Goal: Find specific page/section

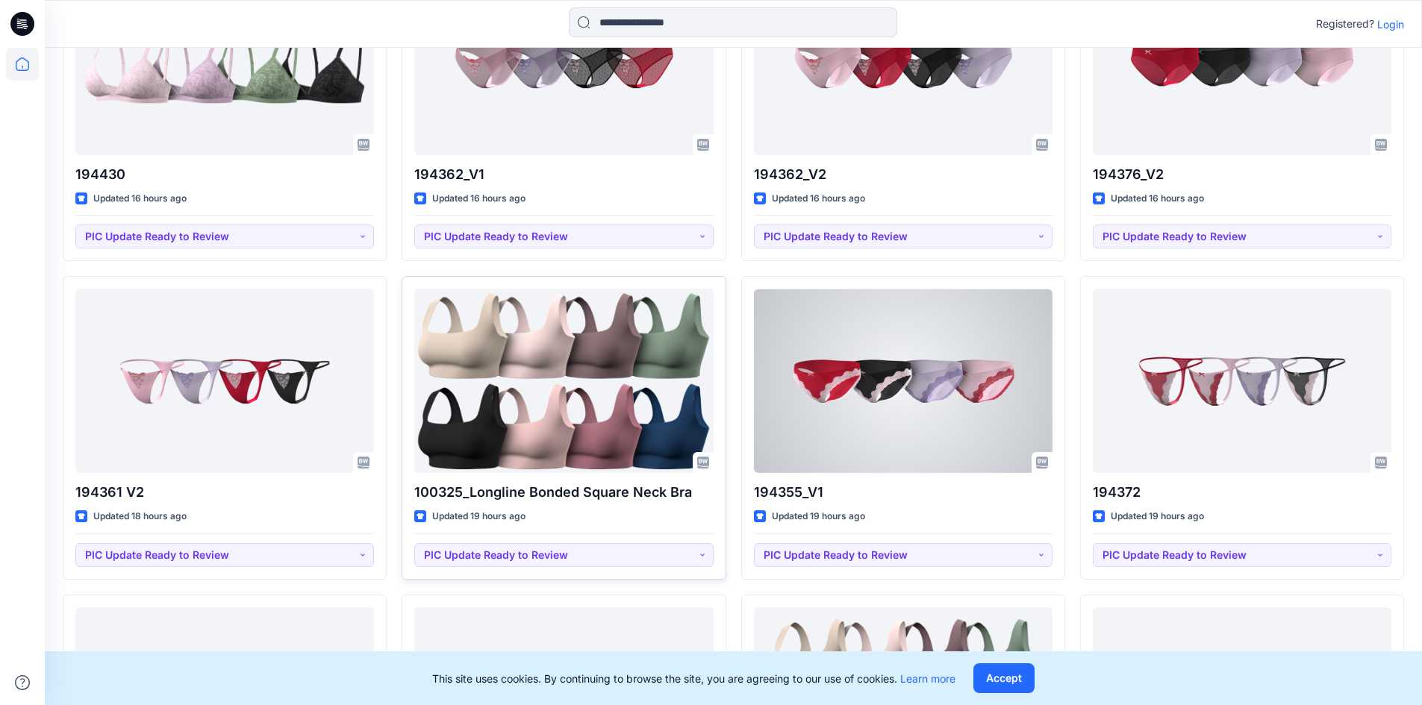
scroll to position [2264, 0]
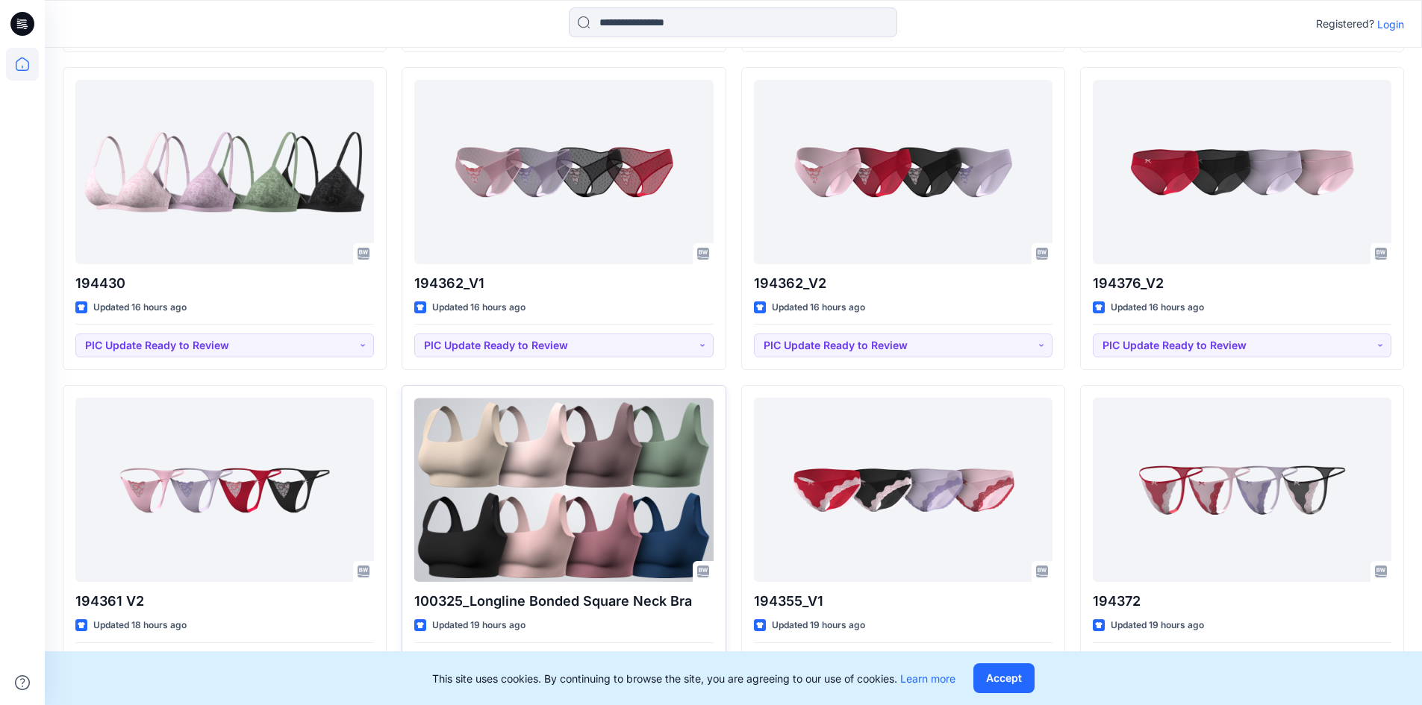
click at [606, 477] on div at bounding box center [563, 490] width 298 height 184
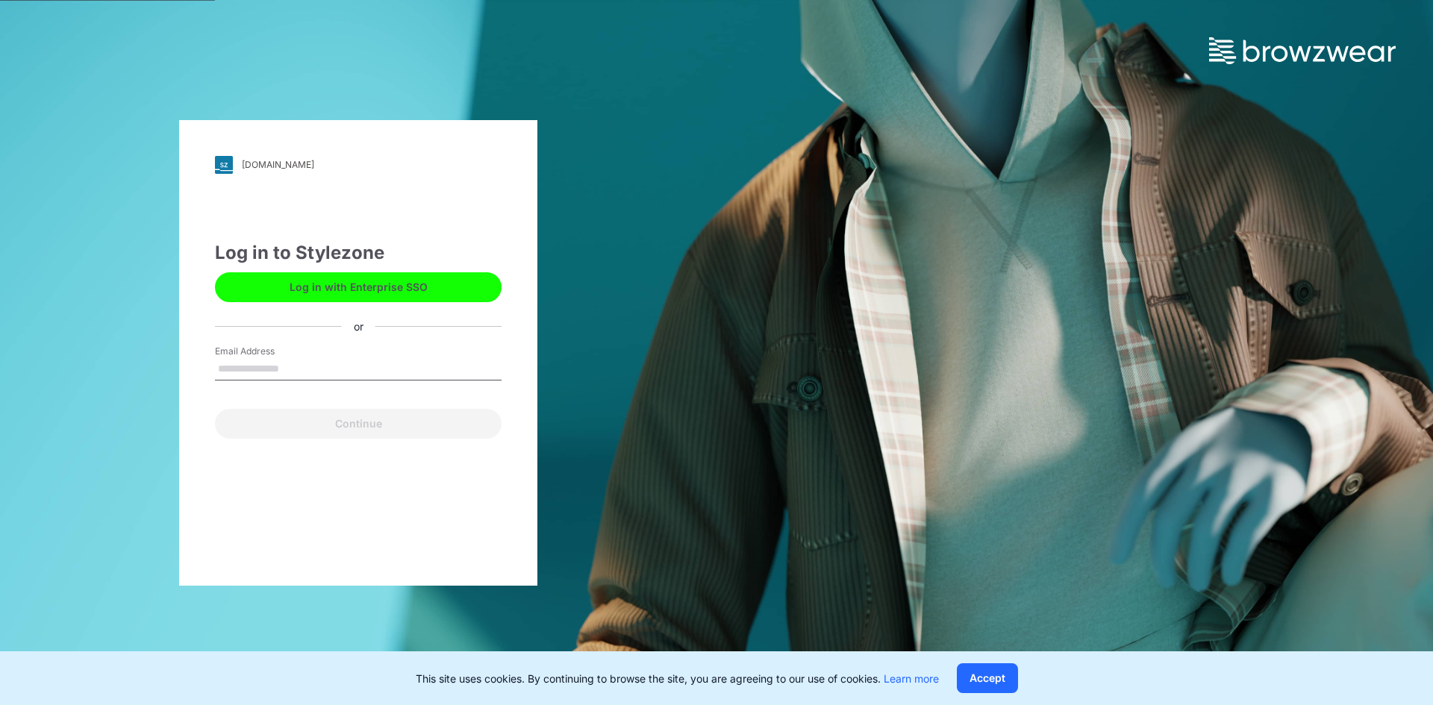
type input "**********"
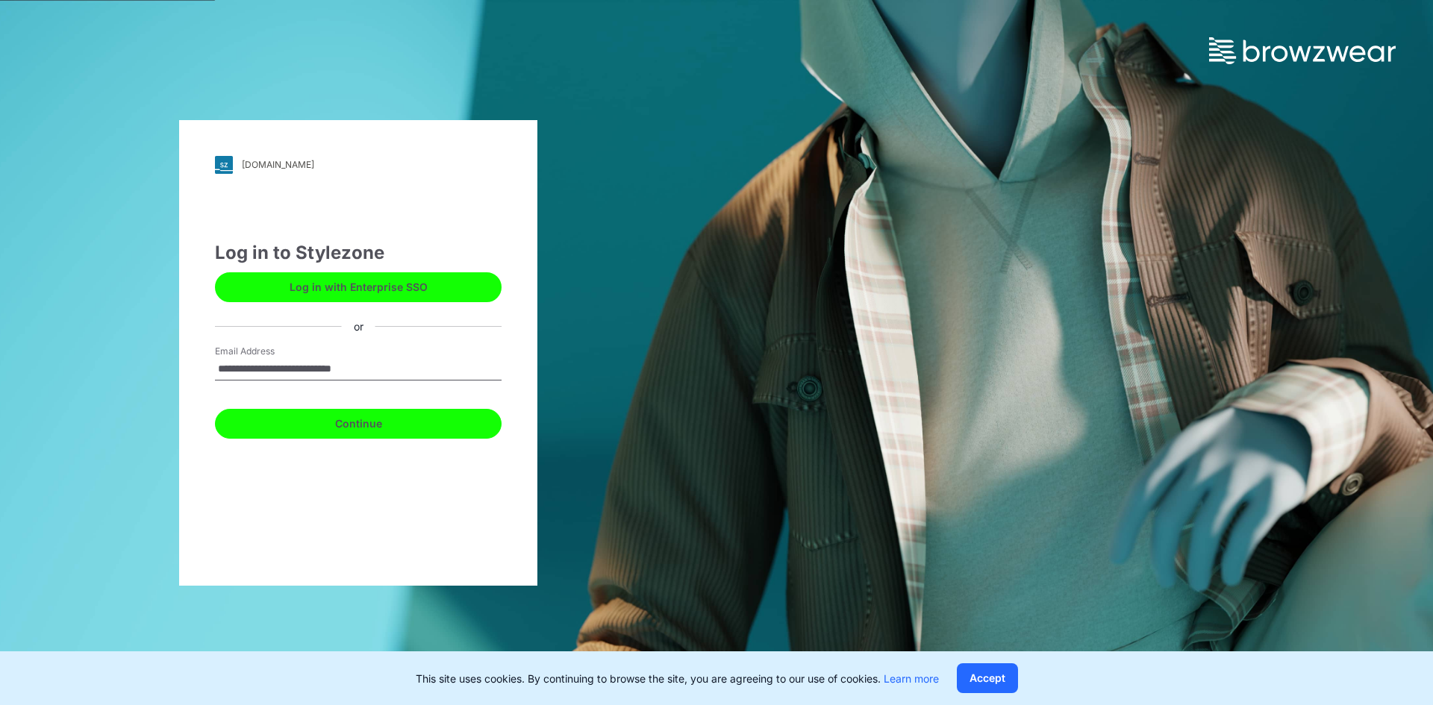
click at [394, 419] on button "Continue" at bounding box center [358, 424] width 287 height 30
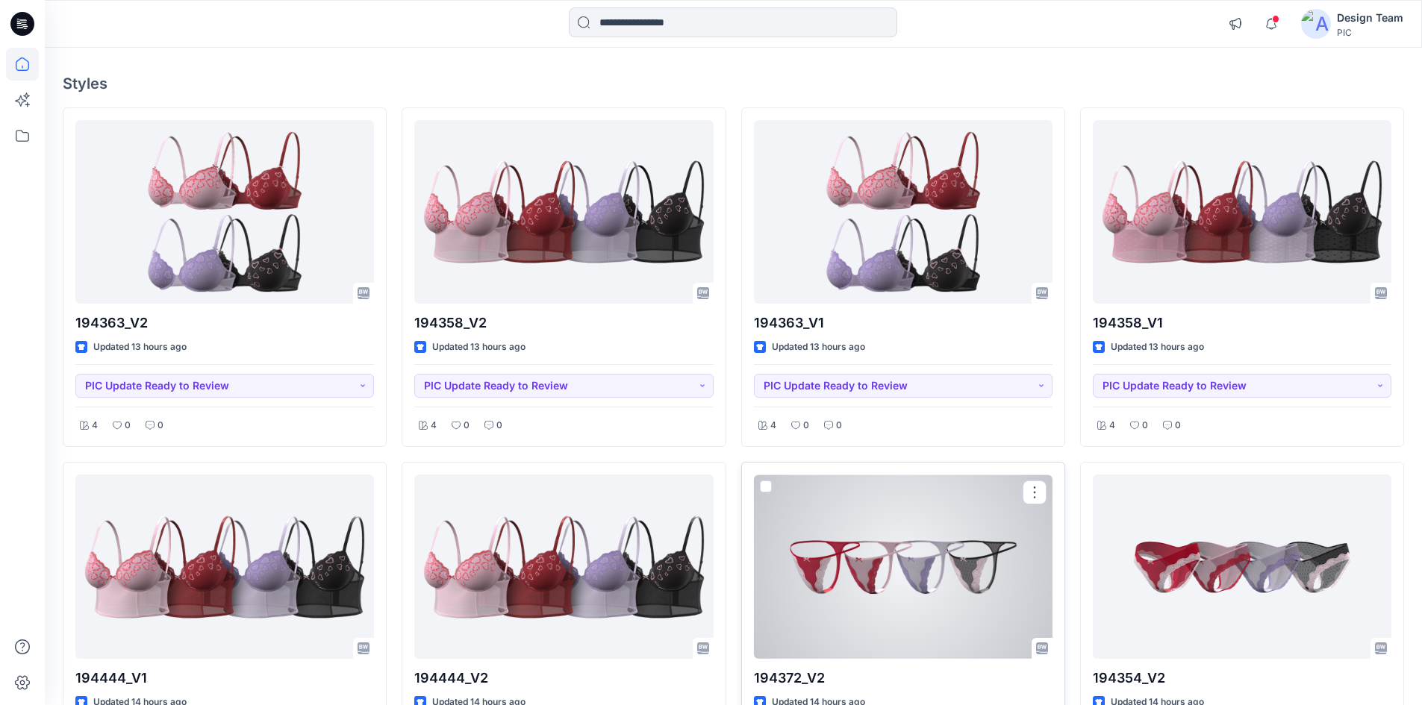
scroll to position [149, 0]
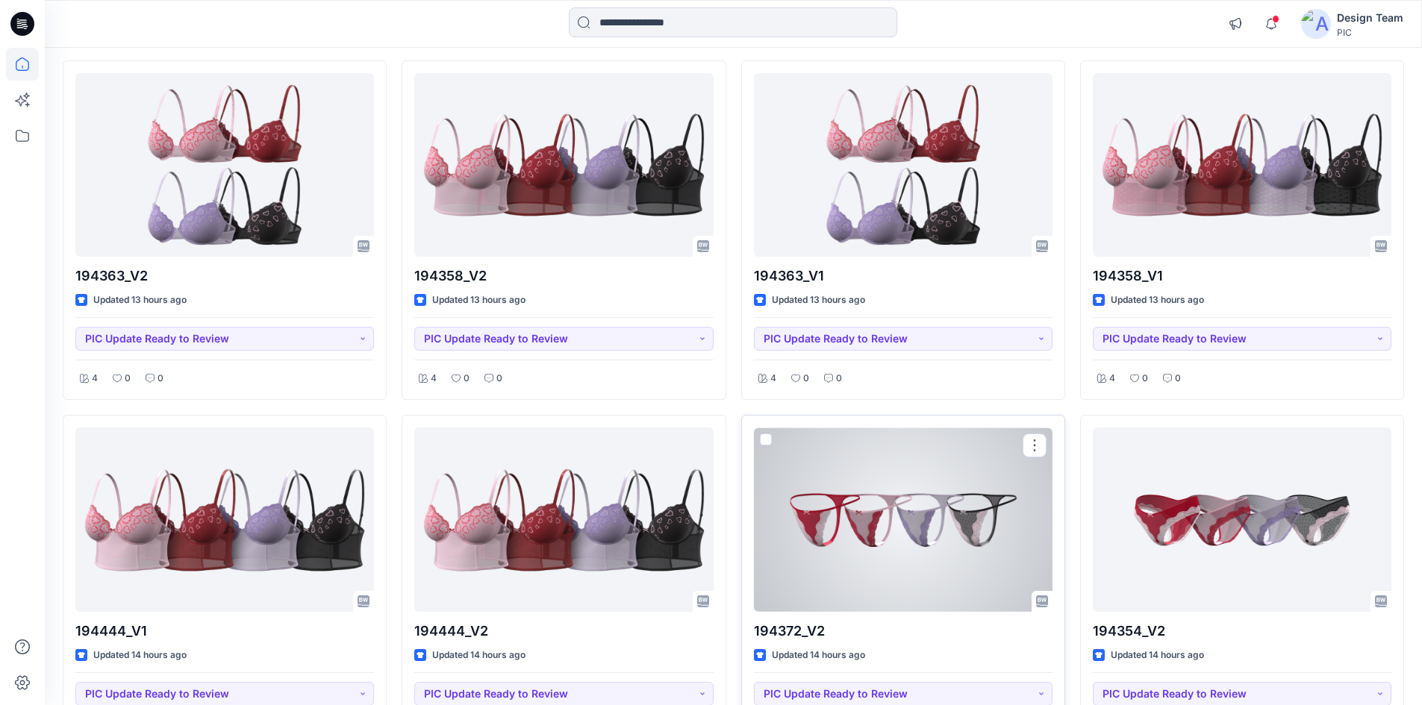
click at [901, 547] on div at bounding box center [903, 520] width 298 height 184
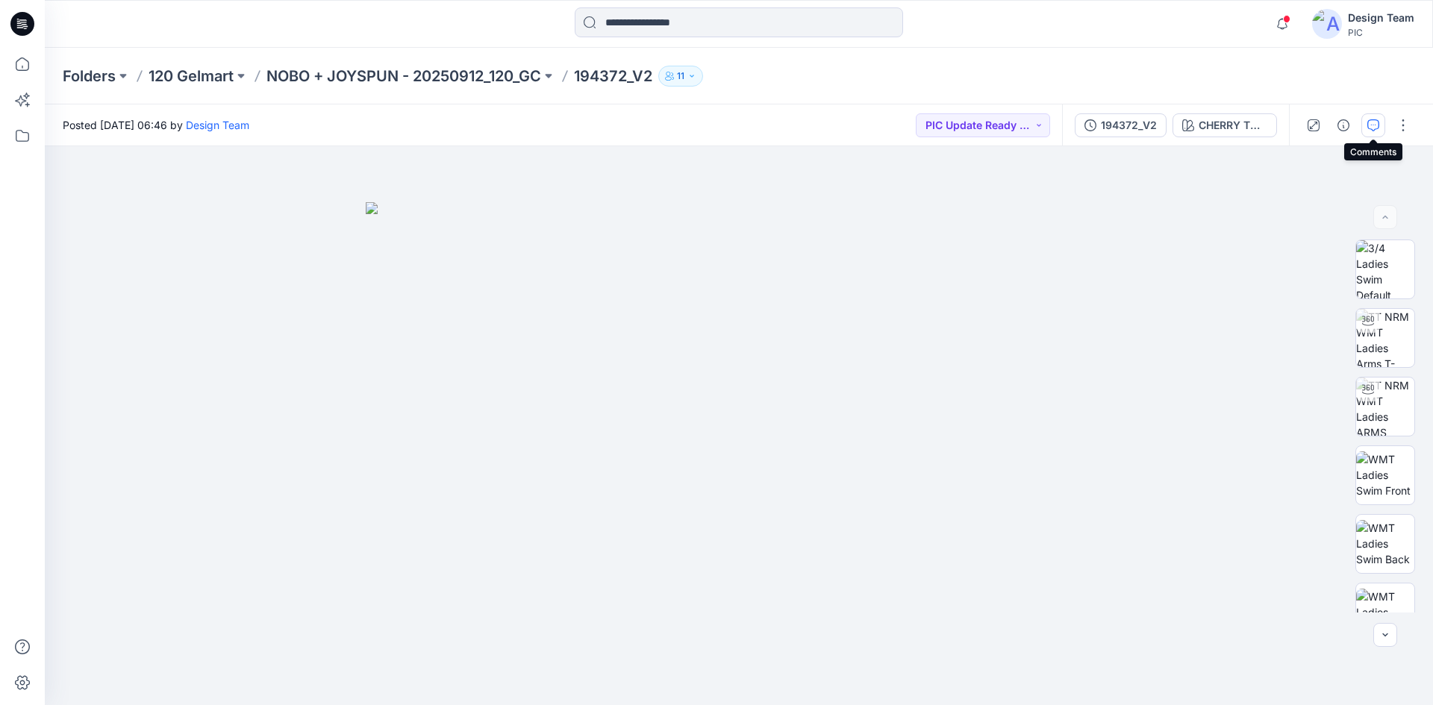
click at [1372, 119] on icon "button" at bounding box center [1373, 125] width 12 height 12
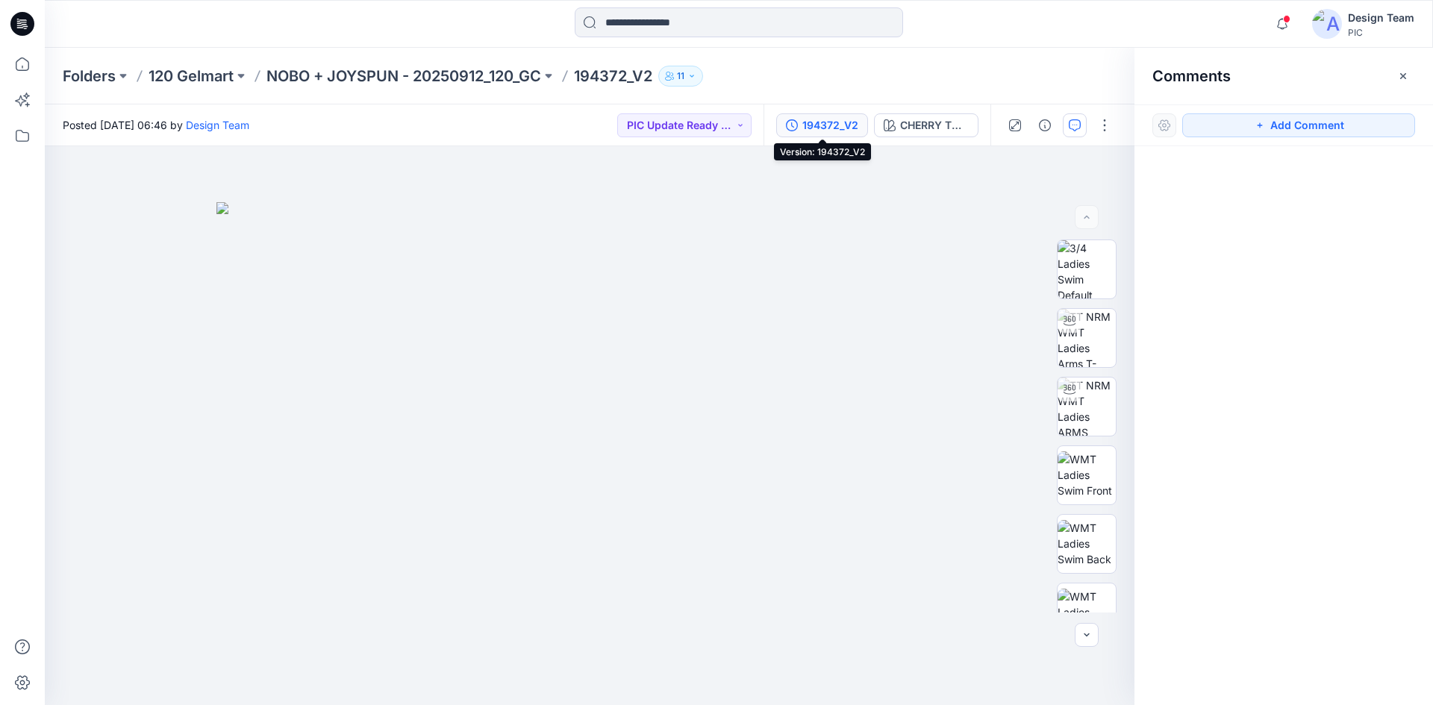
click at [850, 132] on div "194372_V2" at bounding box center [830, 125] width 56 height 16
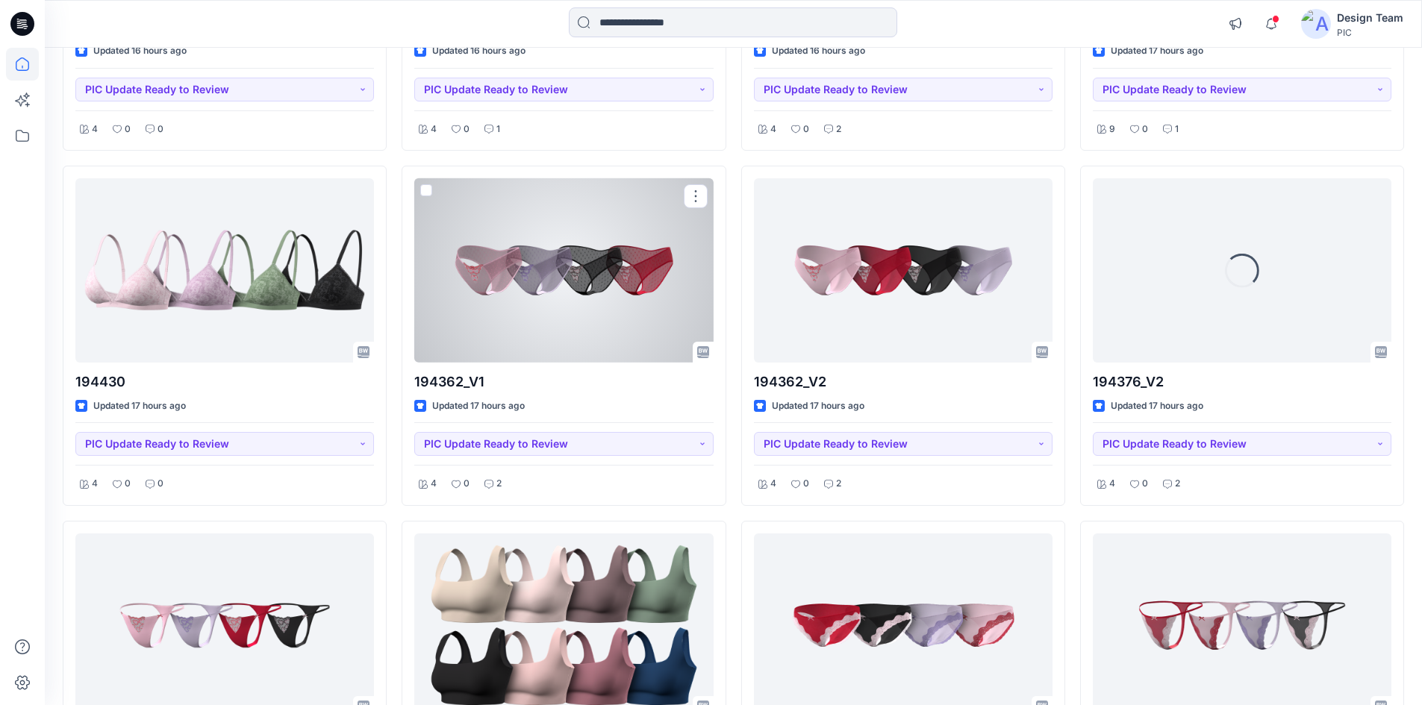
scroll to position [2288, 0]
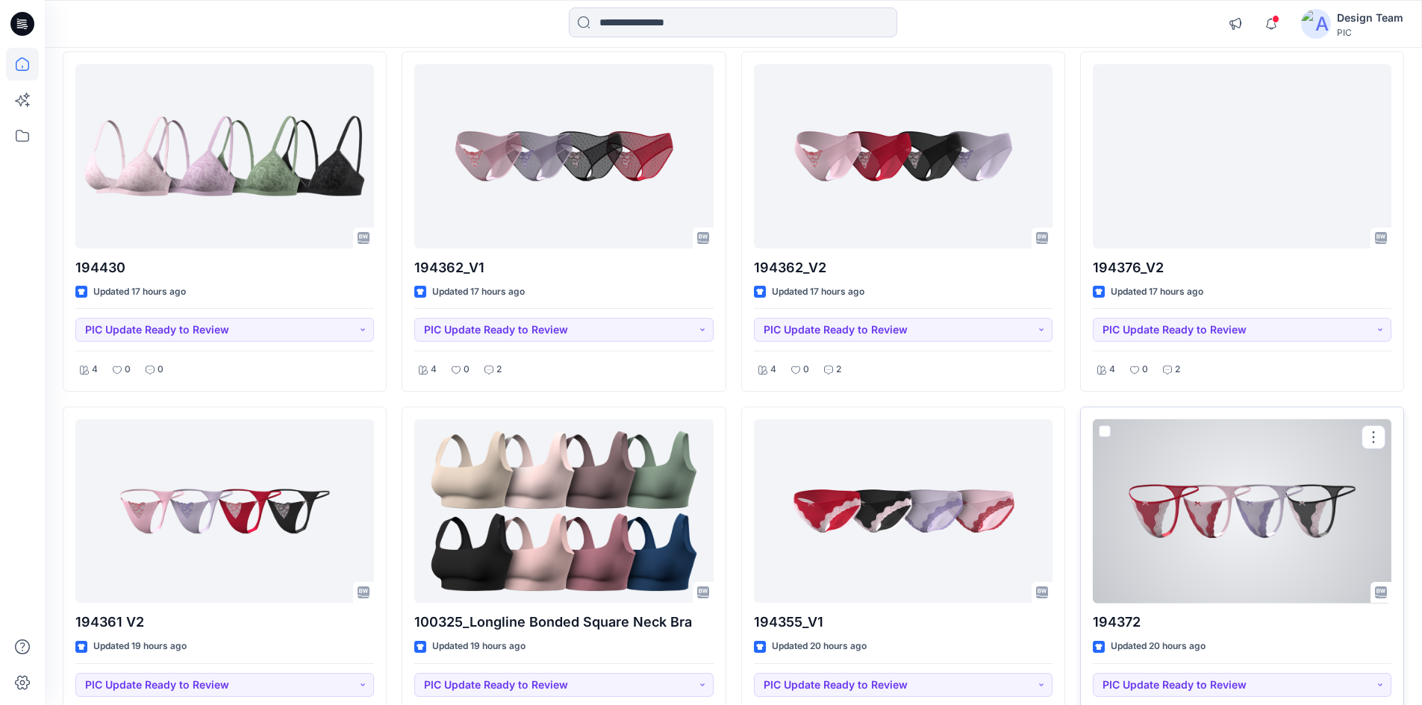
click at [1260, 551] on div at bounding box center [1241, 511] width 298 height 184
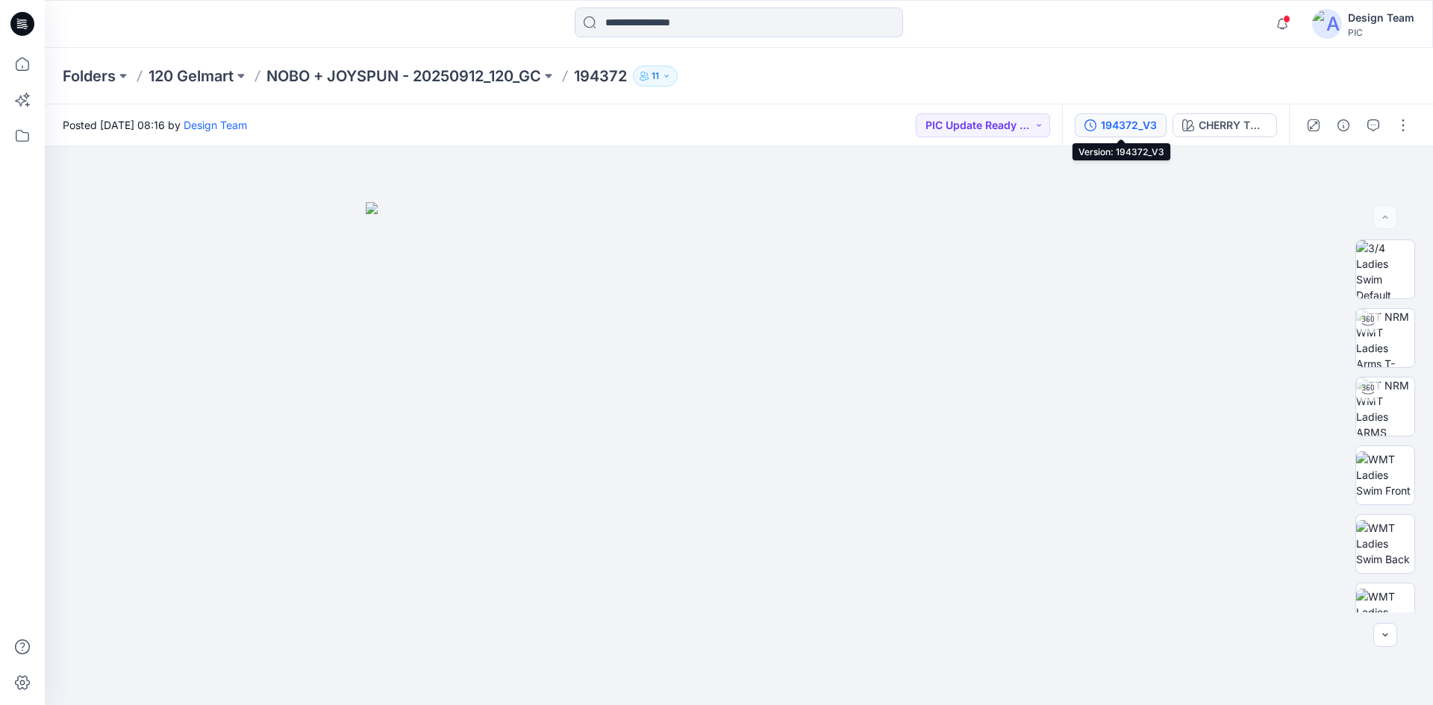
click at [1134, 122] on div "194372_V3" at bounding box center [1129, 125] width 56 height 16
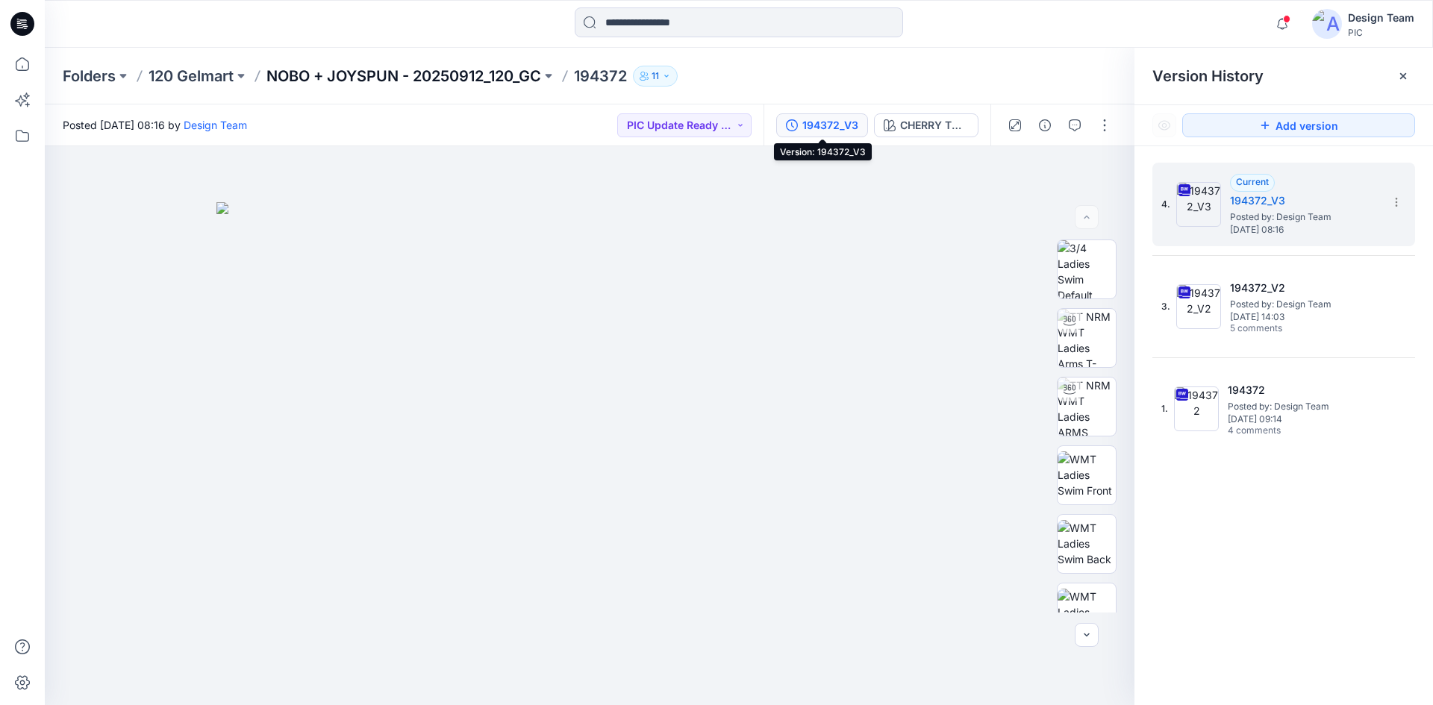
click at [454, 80] on p "NOBO + JOYSPUN - 20250912_120_GC" at bounding box center [403, 76] width 275 height 21
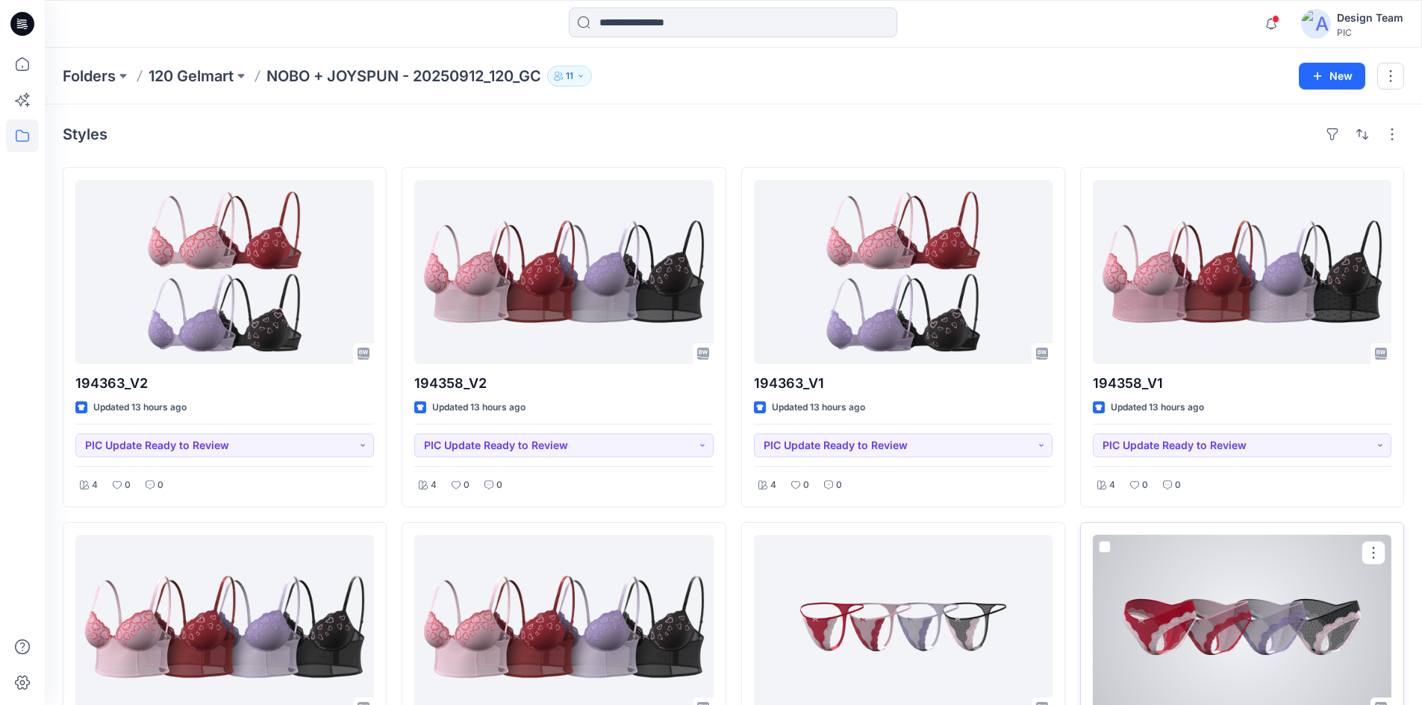
scroll to position [149, 0]
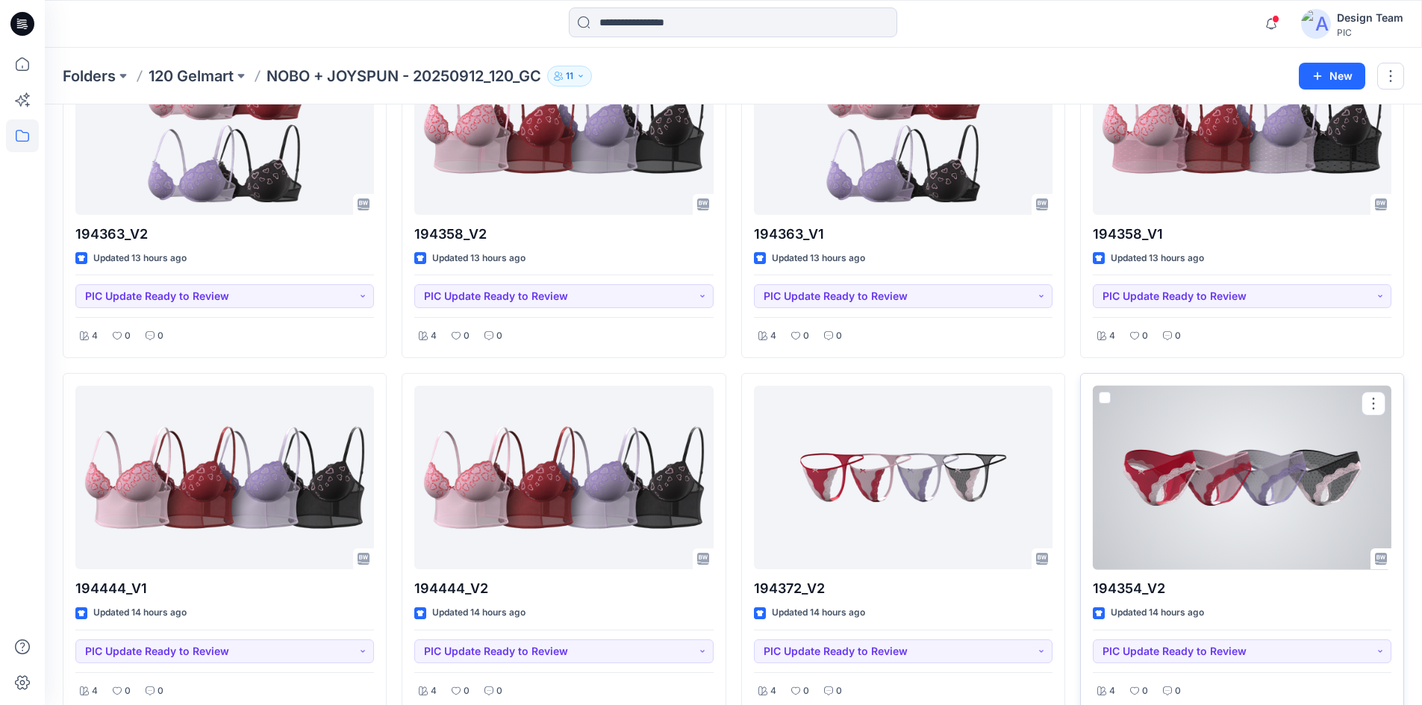
click at [1186, 522] on div at bounding box center [1241, 478] width 298 height 184
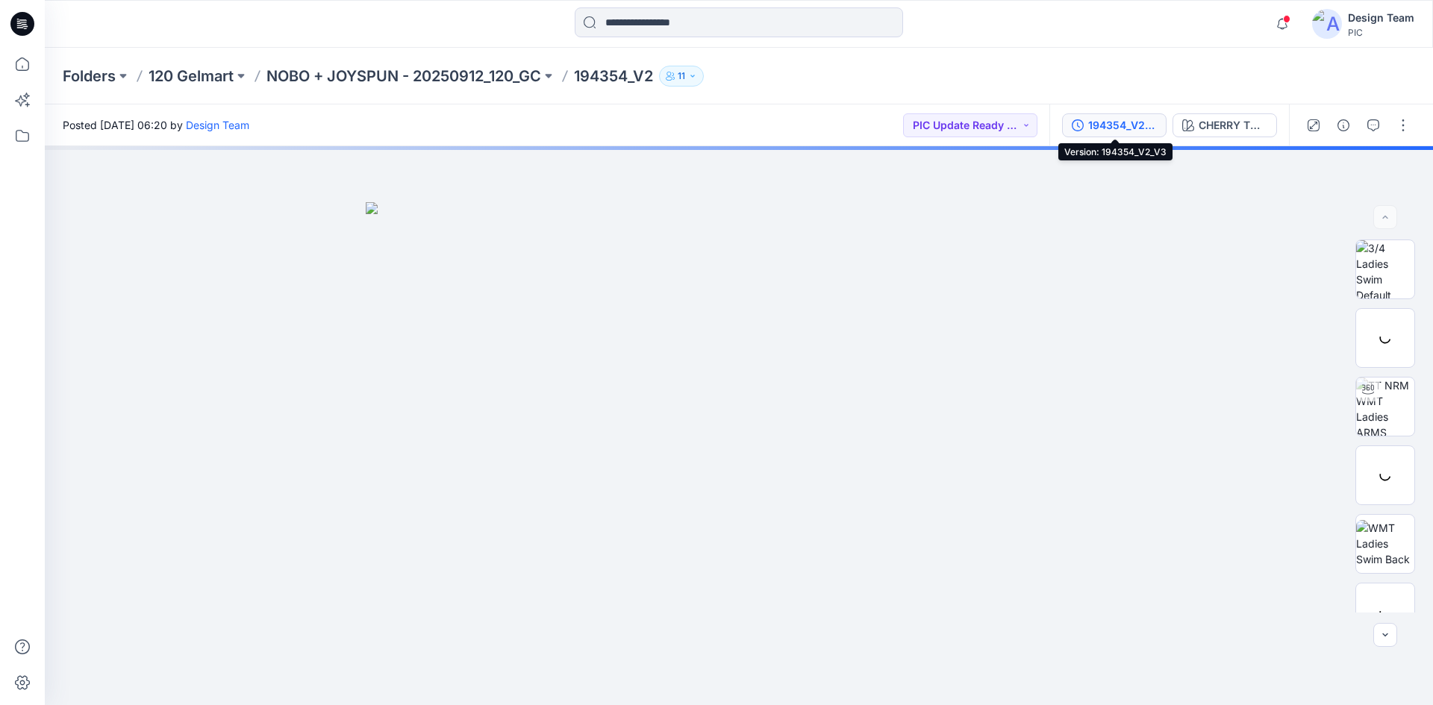
click at [1119, 119] on div "194354_V2_V3" at bounding box center [1122, 125] width 69 height 16
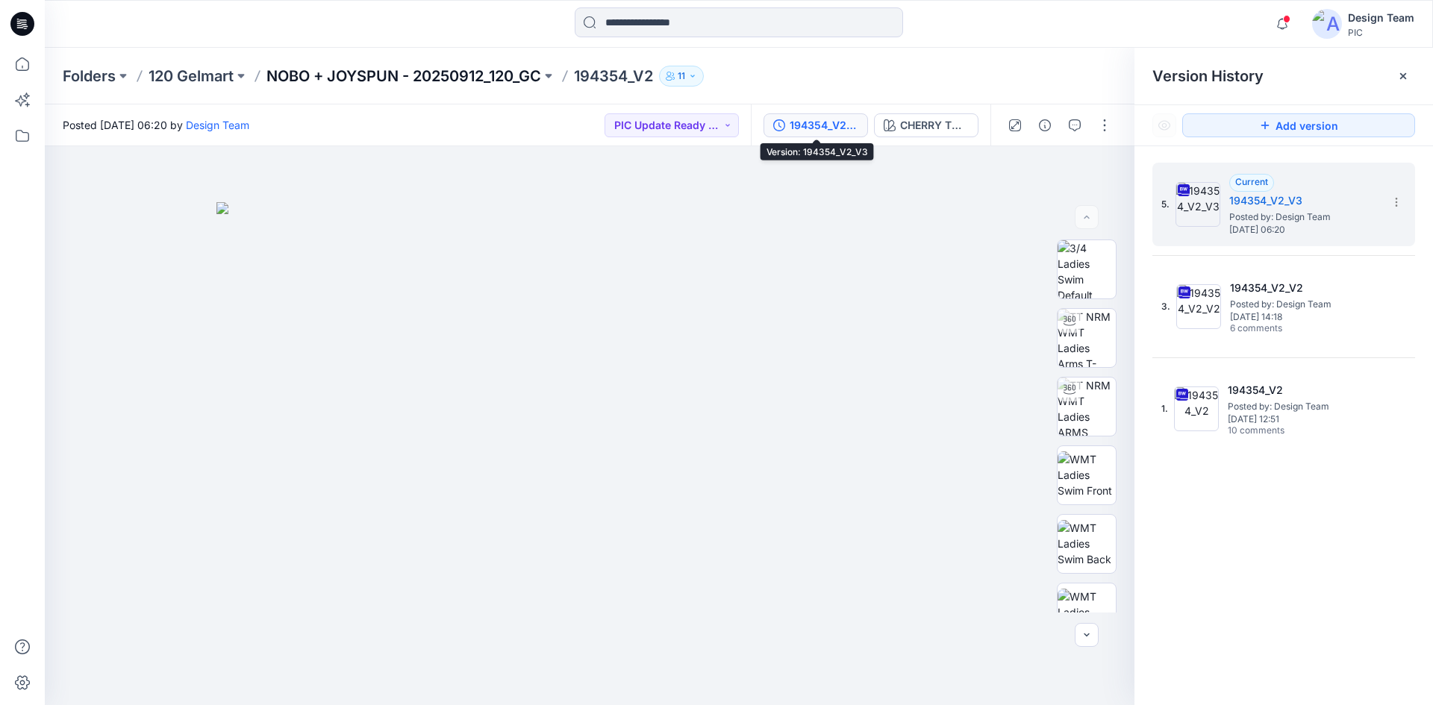
click at [328, 66] on p "NOBO + JOYSPUN - 20250912_120_GC" at bounding box center [403, 76] width 275 height 21
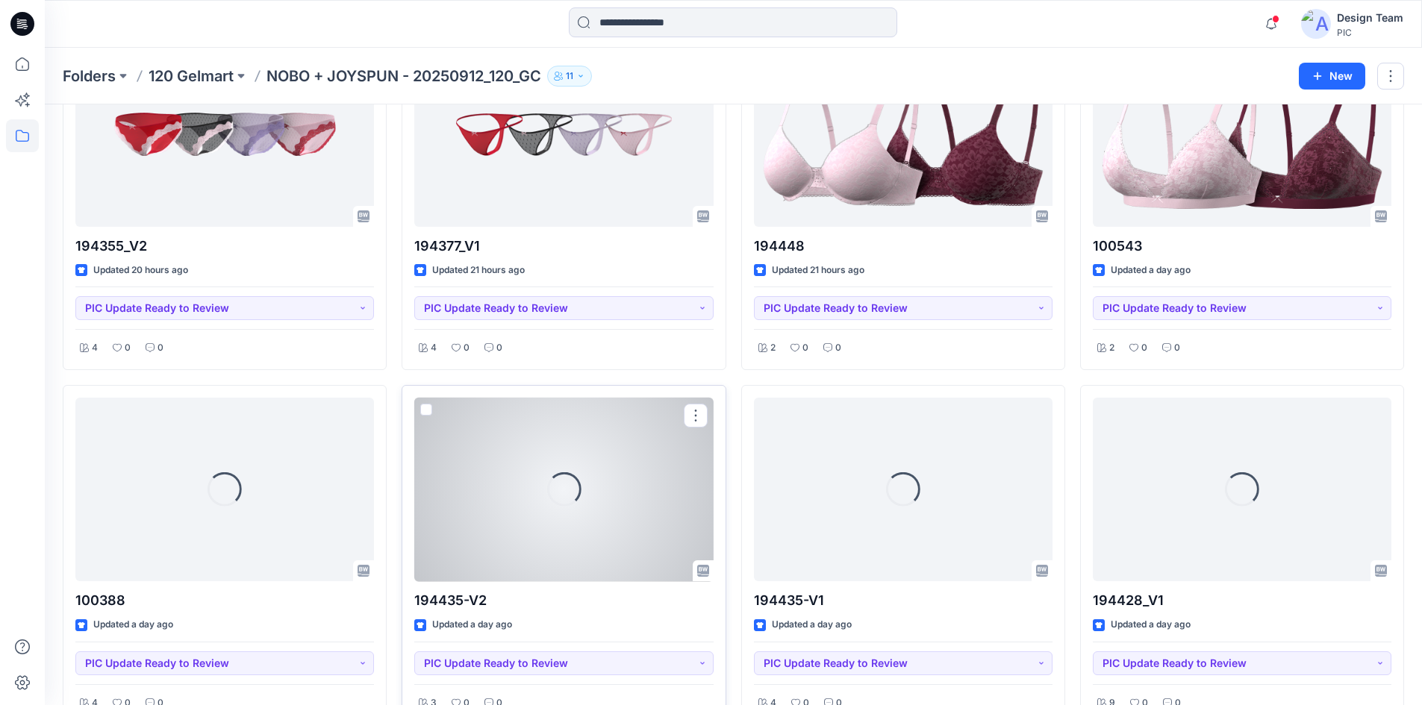
scroll to position [3236, 0]
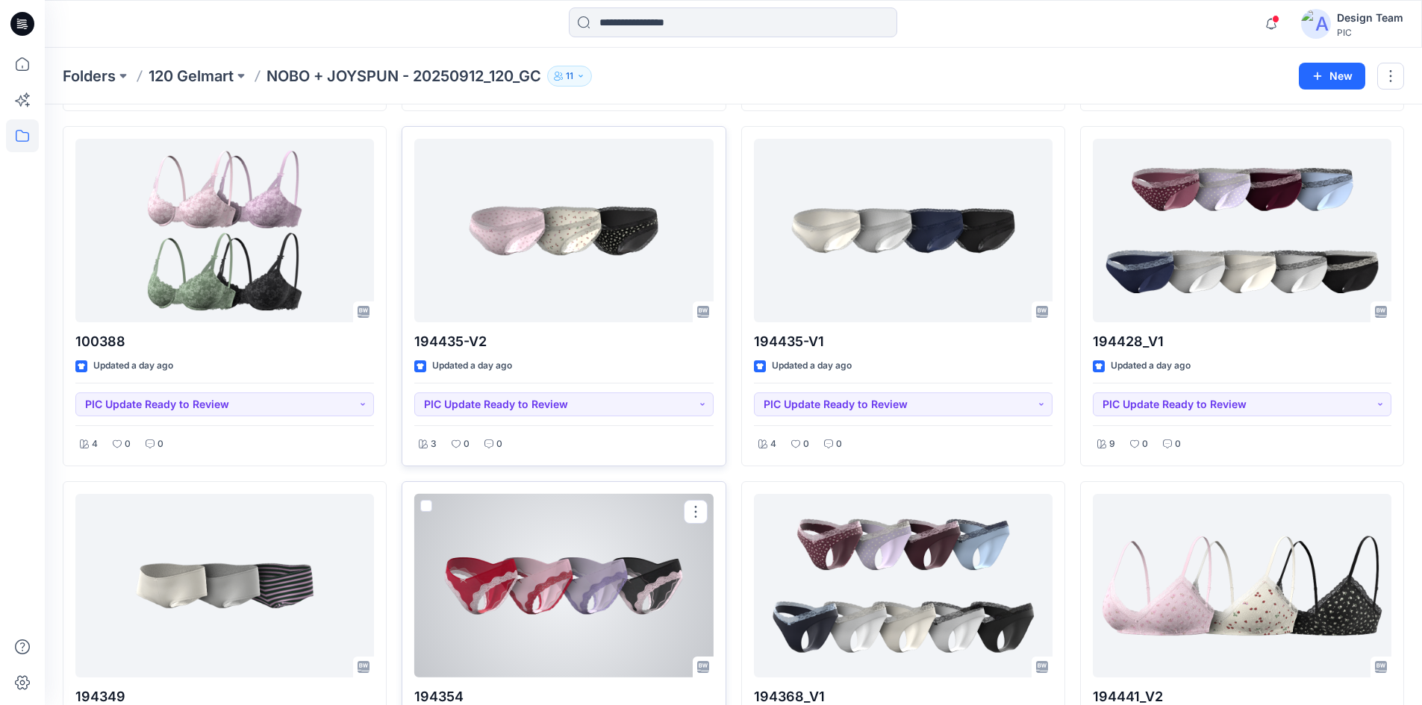
click at [556, 645] on div at bounding box center [563, 586] width 298 height 184
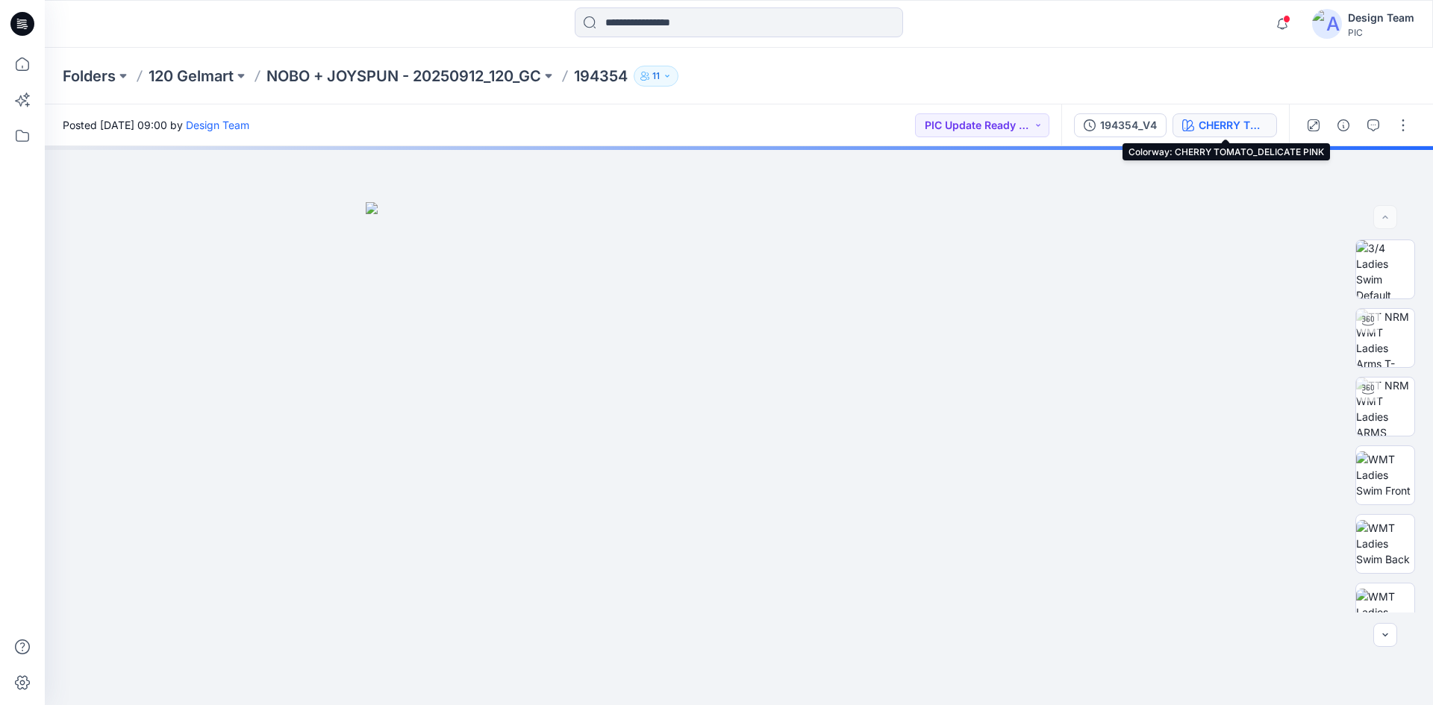
click at [1227, 130] on div "CHERRY TOMATO_DELICATE PINK" at bounding box center [1232, 125] width 69 height 16
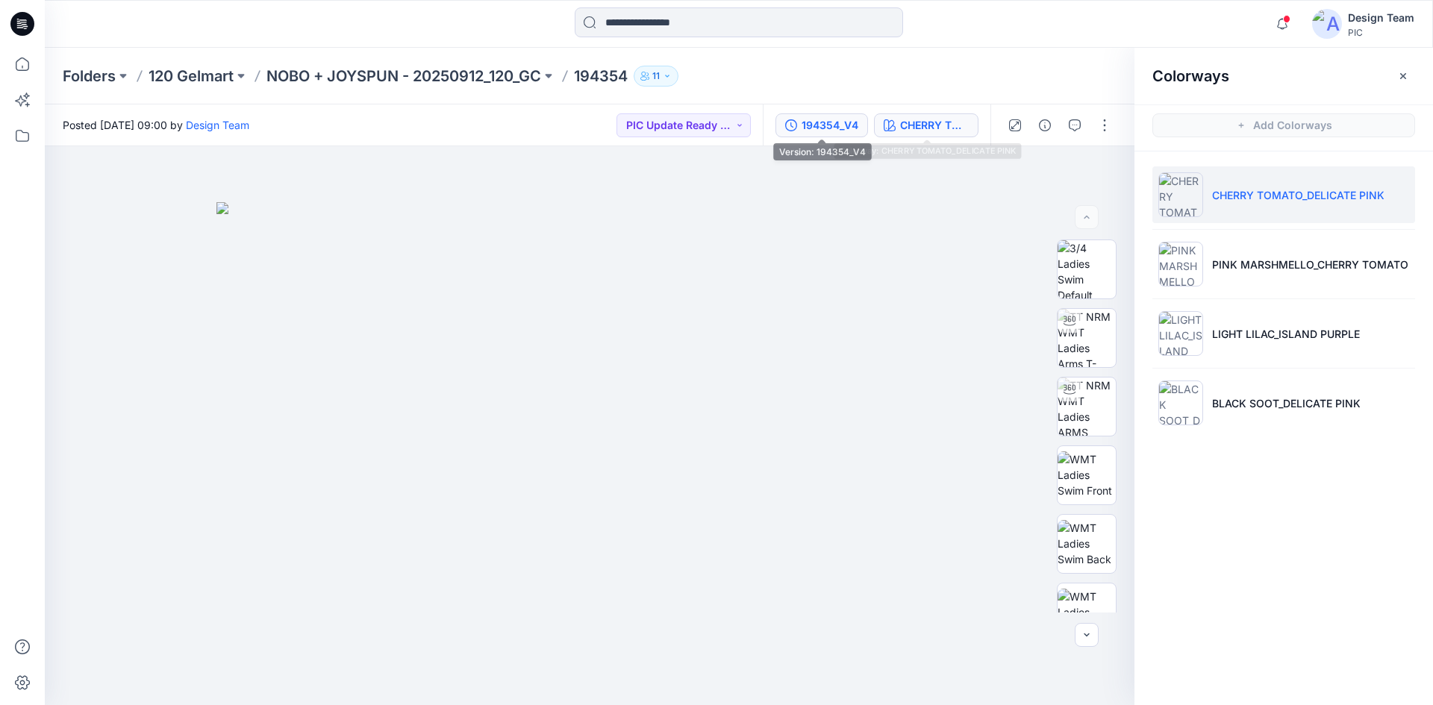
click at [834, 127] on div "194354_V4" at bounding box center [829, 125] width 57 height 16
